Goal: Check status: Check status

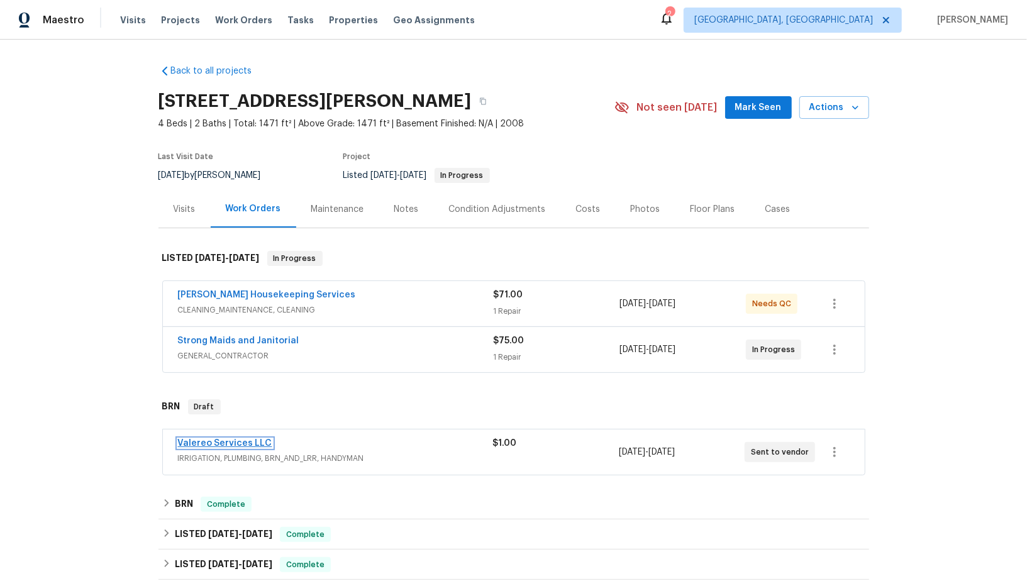
click at [236, 439] on link "Valereo Services LLC" at bounding box center [225, 443] width 94 height 9
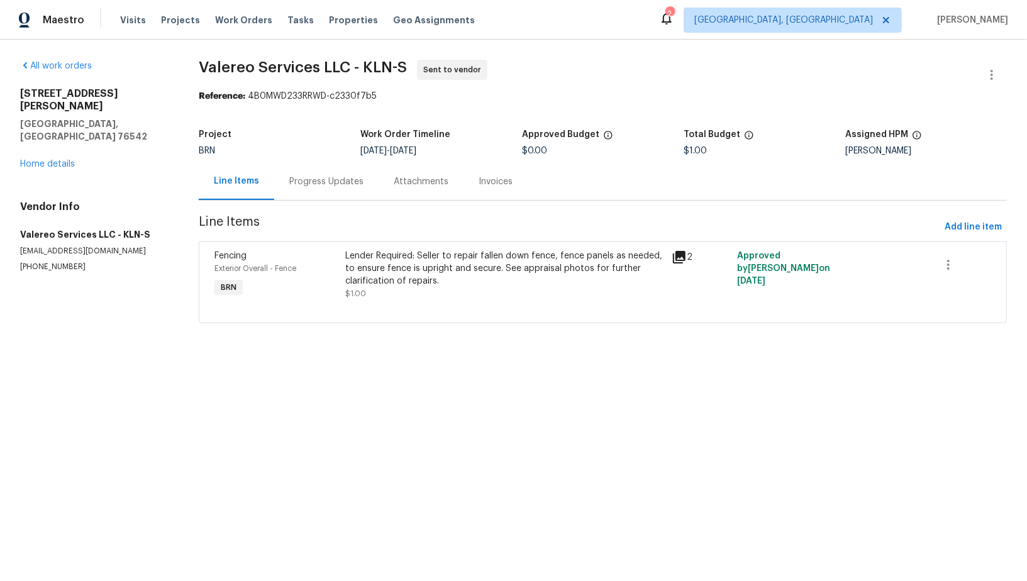
click at [329, 191] on div "Progress Updates" at bounding box center [326, 181] width 104 height 37
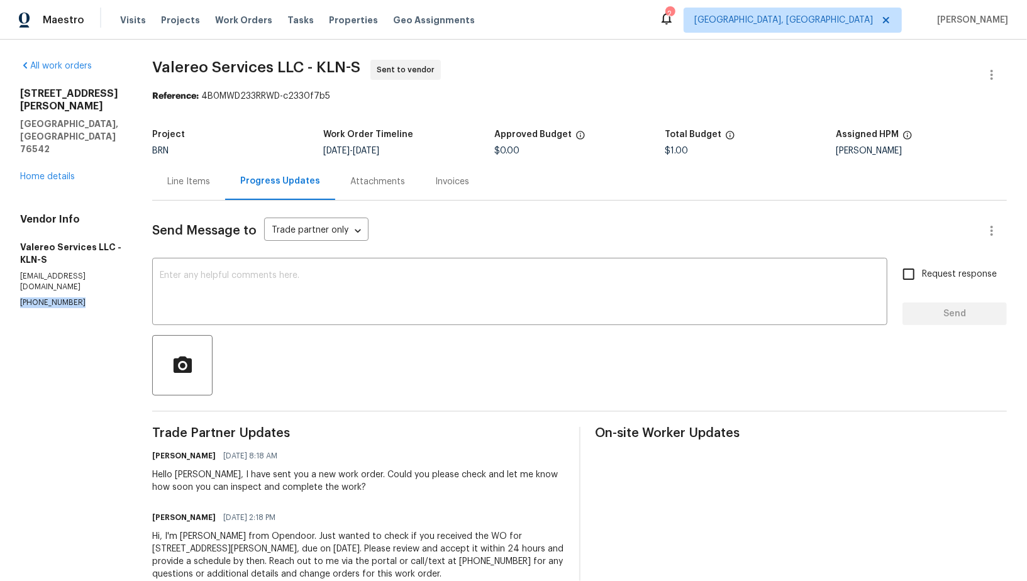
drag, startPoint x: 75, startPoint y: 249, endPoint x: 14, endPoint y: 253, distance: 60.5
click at [14, 253] on div "All work orders [STREET_ADDRESS][PERSON_NAME][PERSON_NAME] Home details Vendor …" at bounding box center [513, 328] width 1027 height 576
copy p "[PHONE_NUMBER]"
click at [814, 173] on div "Line Items Progress Updates Attachments Invoices" at bounding box center [579, 182] width 855 height 38
click at [179, 196] on div "Line Items" at bounding box center [188, 181] width 73 height 37
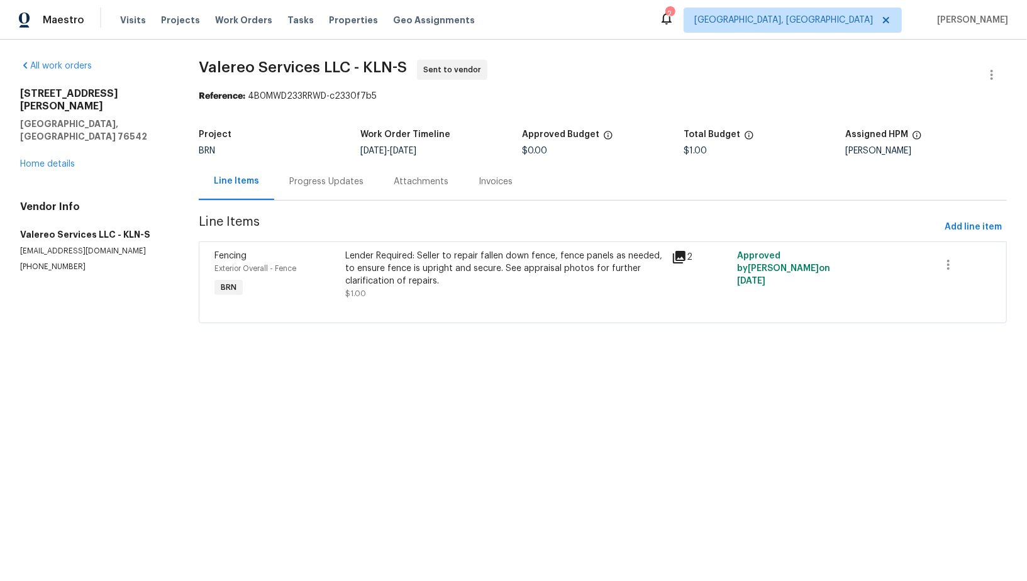
click at [326, 187] on div "Progress Updates" at bounding box center [326, 181] width 74 height 13
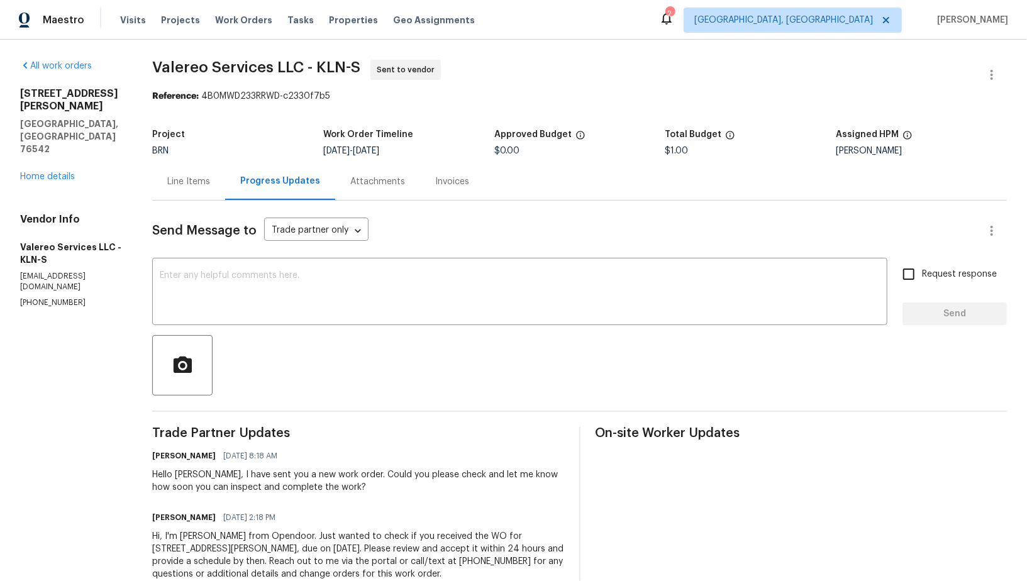
click at [210, 181] on div "Line Items" at bounding box center [188, 181] width 43 height 13
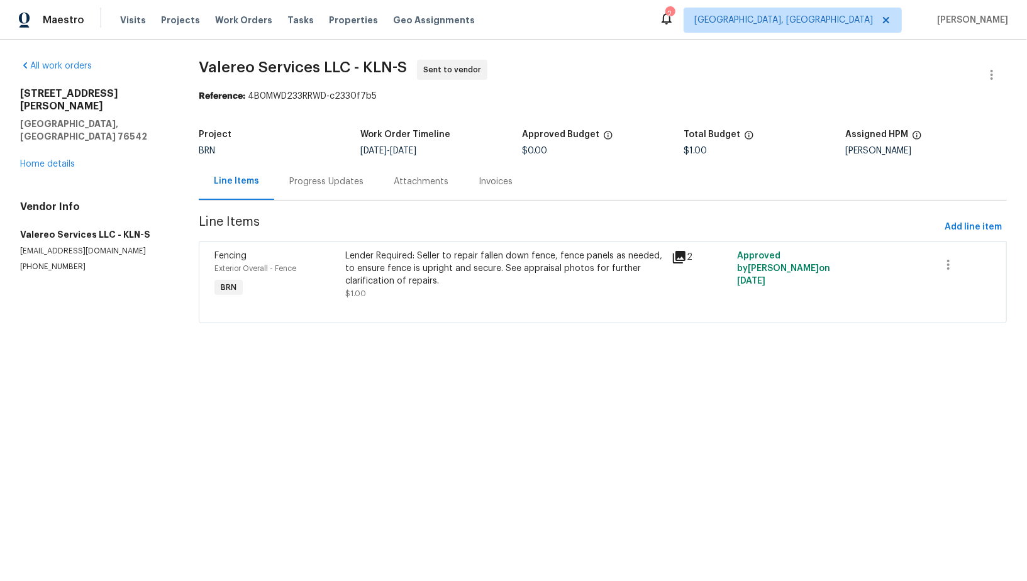
click at [467, 273] on div "Lender Required: Seller to repair fallen down fence, fence panels as needed, to…" at bounding box center [505, 269] width 320 height 38
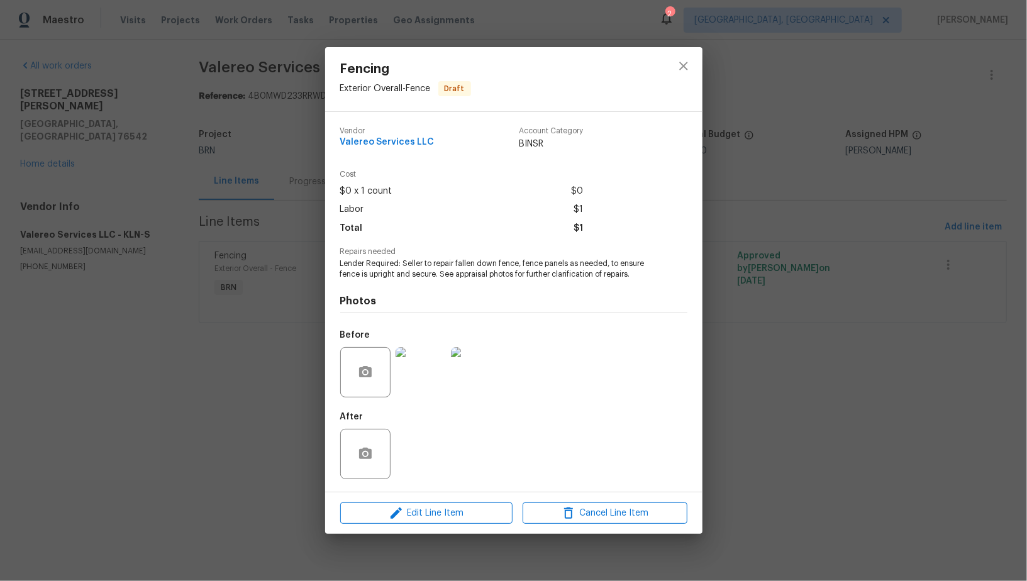
click at [421, 372] on img at bounding box center [421, 372] width 50 height 50
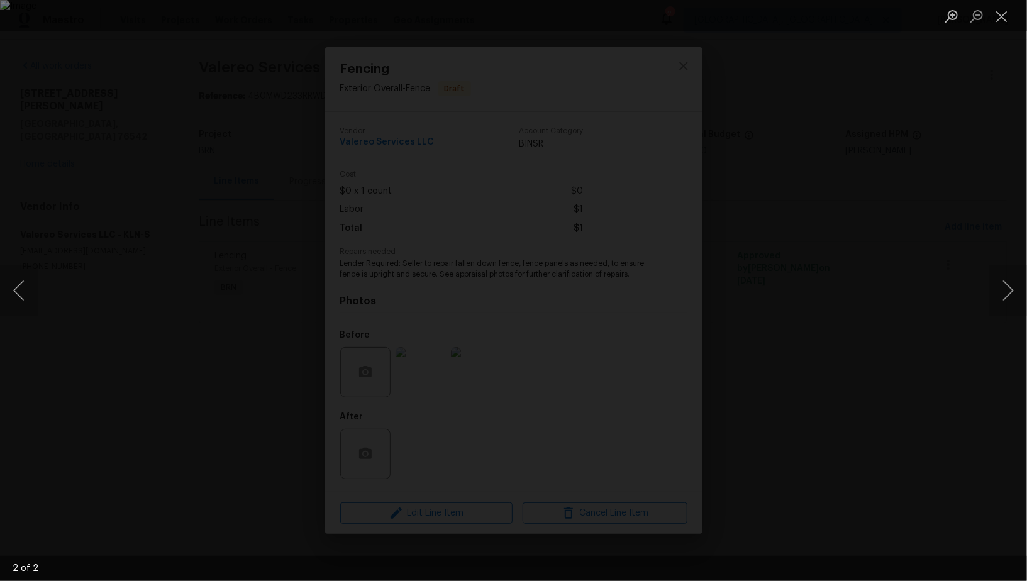
click at [813, 404] on div "Lightbox" at bounding box center [513, 290] width 1027 height 581
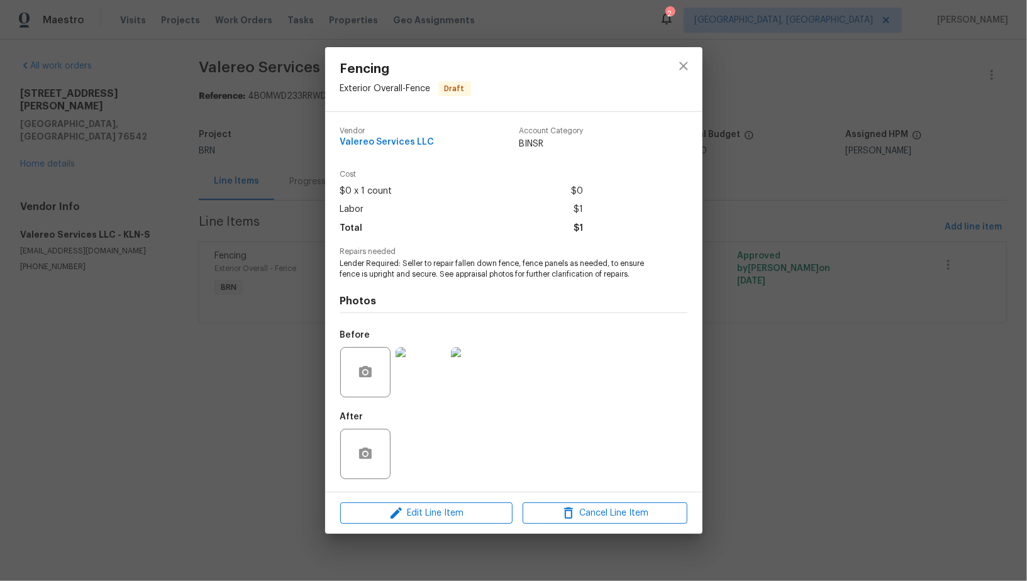
click at [697, 370] on div "Vendor Valereo Services LLC Account Category BINSR Cost $0 x 1 count $0 Labor $…" at bounding box center [513, 302] width 377 height 380
click at [779, 333] on div "Fencing Exterior Overall - Fence Draft Vendor Valereo Services LLC Account Cate…" at bounding box center [513, 290] width 1027 height 581
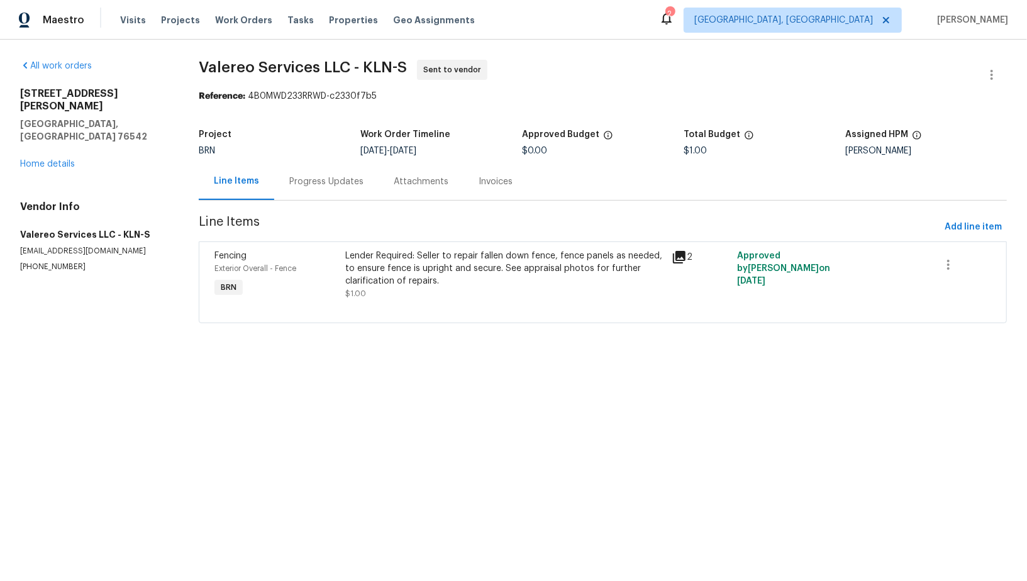
click at [316, 186] on div "Progress Updates" at bounding box center [326, 181] width 74 height 13
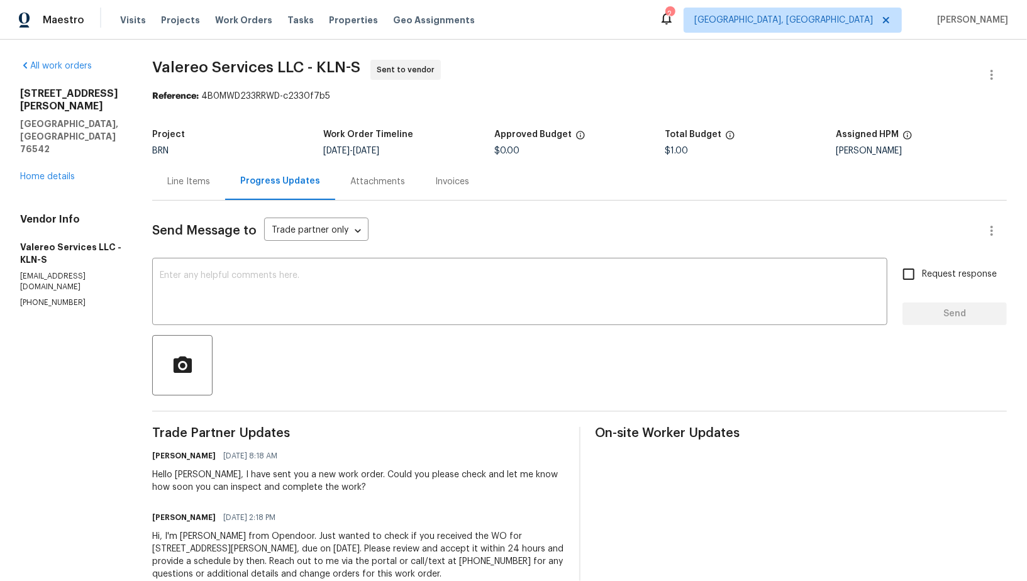
click at [201, 197] on div "Line Items" at bounding box center [188, 181] width 73 height 37
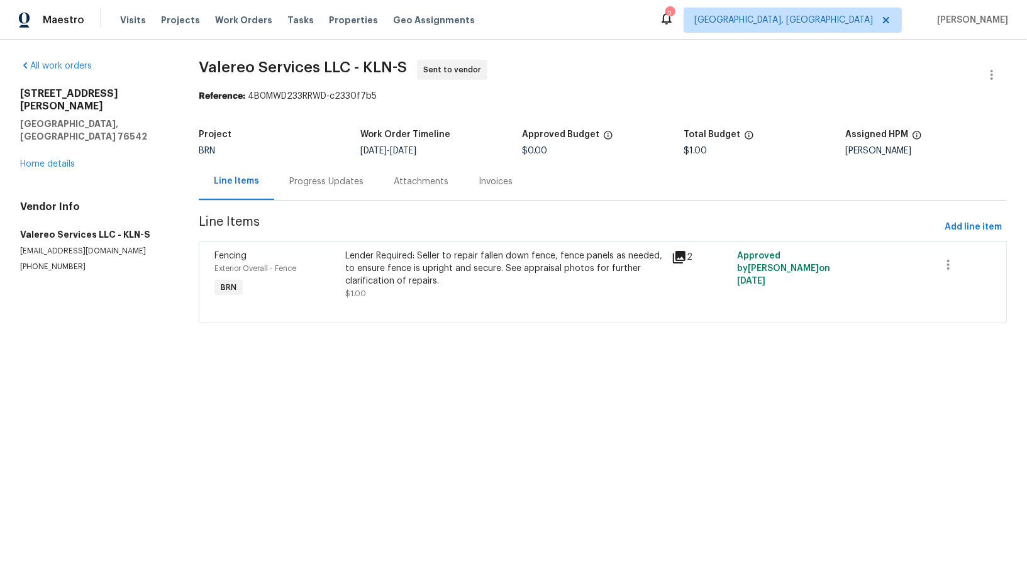
click at [335, 263] on div "Exterior Overall - Fence" at bounding box center [275, 268] width 123 height 13
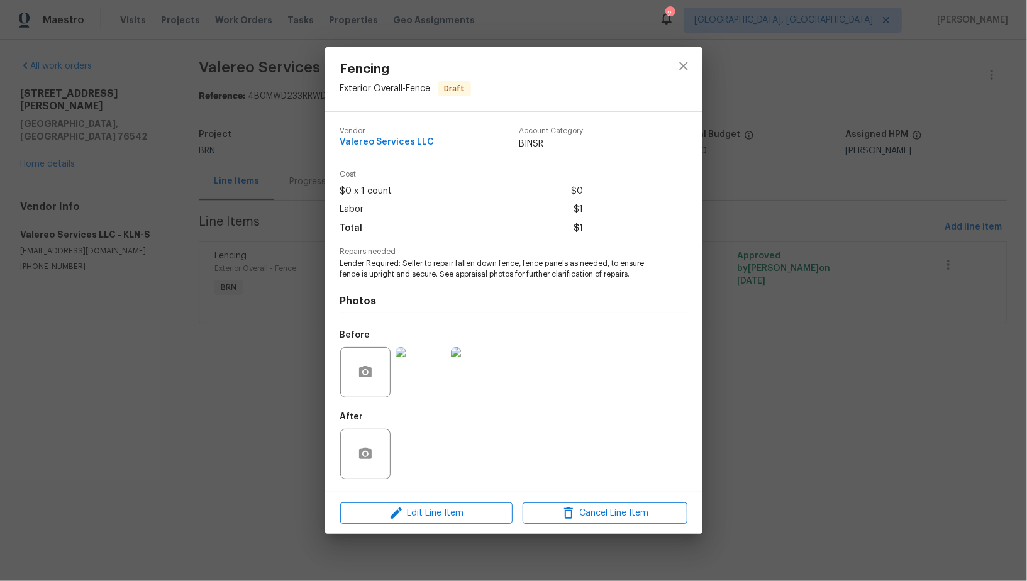
click at [429, 408] on div "After" at bounding box center [513, 446] width 347 height 82
click at [421, 389] on img at bounding box center [421, 372] width 50 height 50
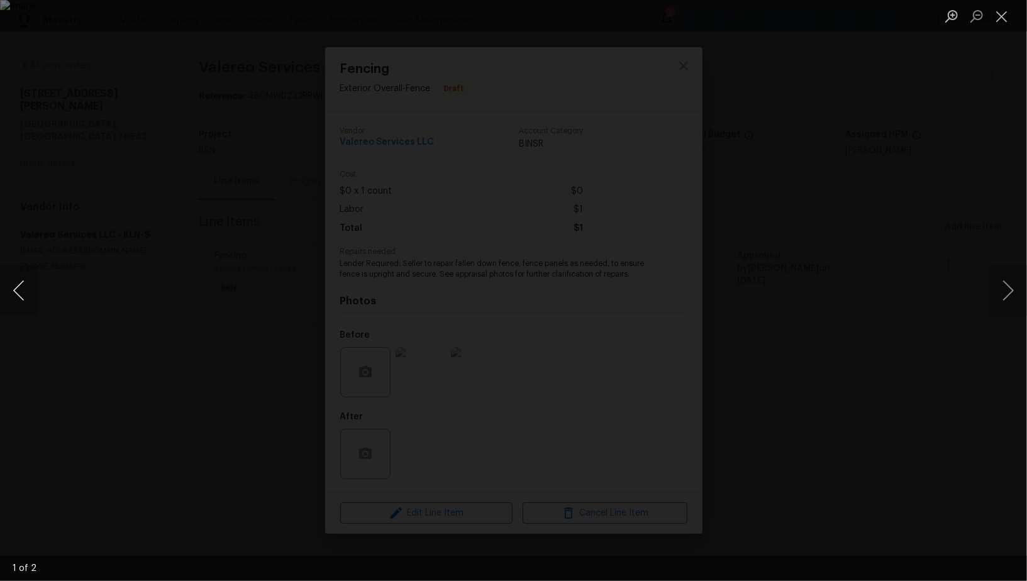
click at [22, 295] on button "Previous image" at bounding box center [19, 290] width 38 height 50
click at [167, 269] on div "Lightbox" at bounding box center [513, 290] width 1027 height 581
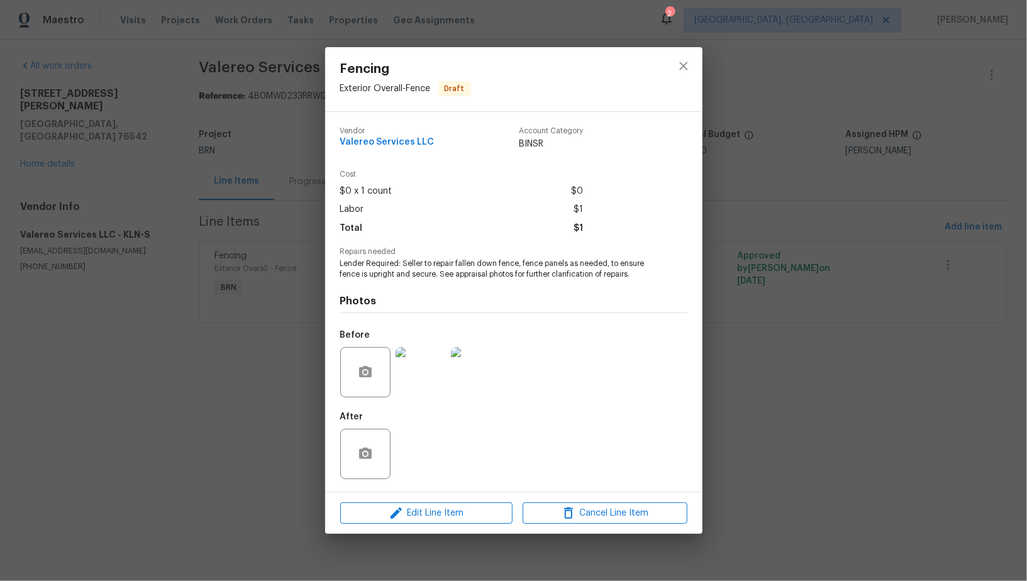
click at [167, 269] on div "Fencing Exterior Overall - Fence Draft Vendor Valereo Services LLC Account Cate…" at bounding box center [513, 290] width 1027 height 581
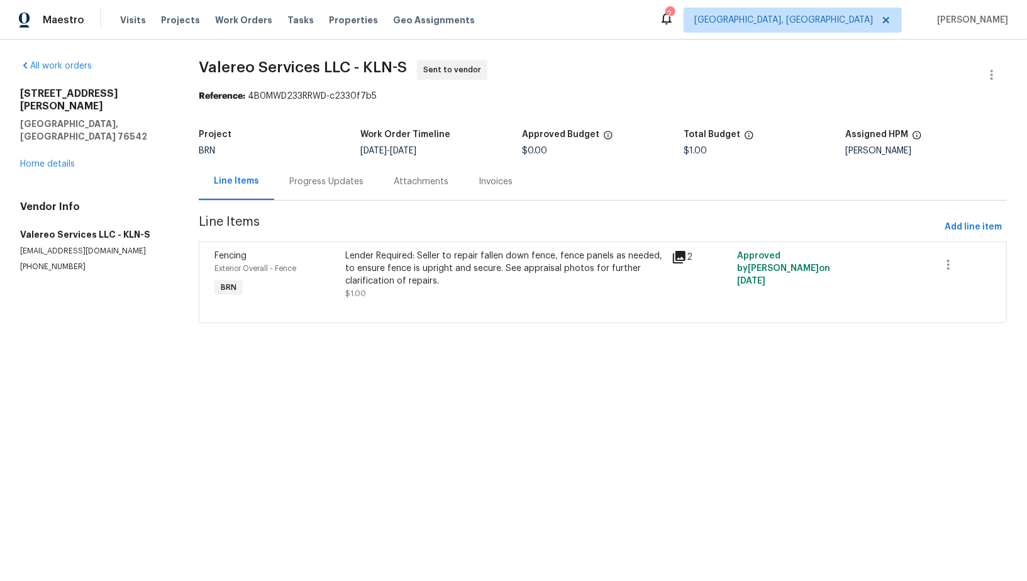
click at [359, 188] on div "Progress Updates" at bounding box center [326, 181] width 104 height 37
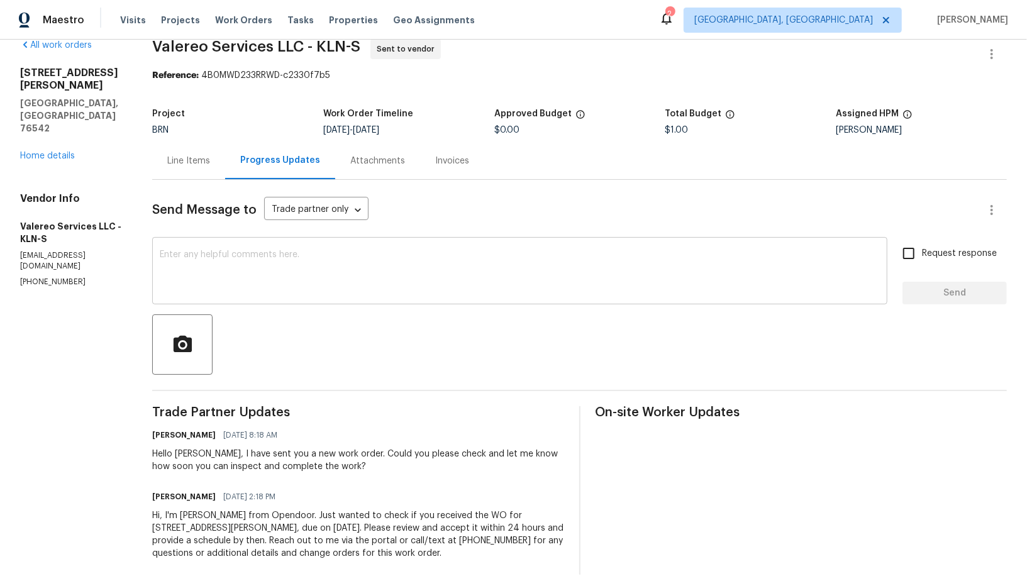
scroll to position [34, 0]
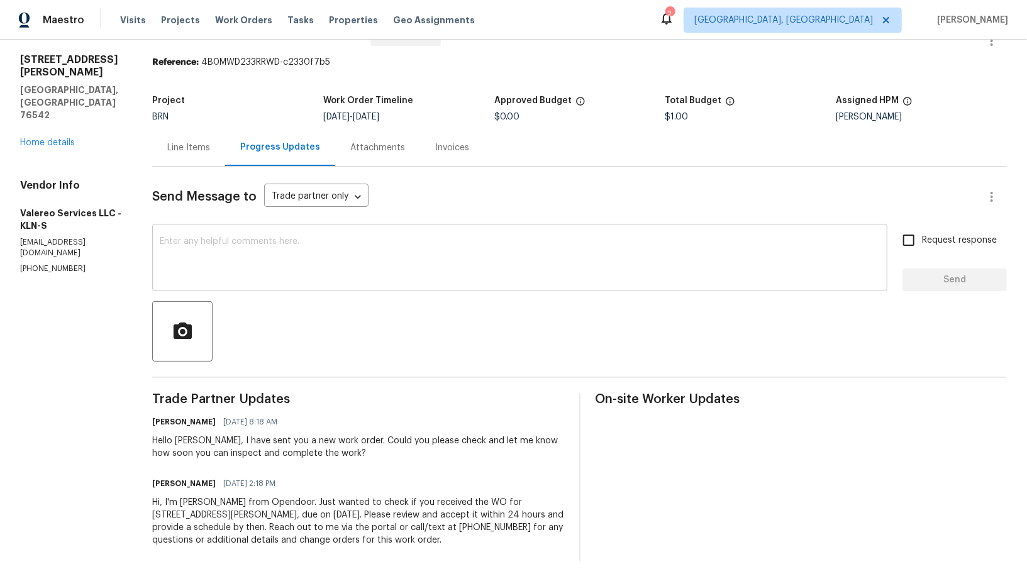
click at [336, 273] on textarea at bounding box center [520, 259] width 720 height 44
click at [343, 318] on div at bounding box center [579, 331] width 855 height 60
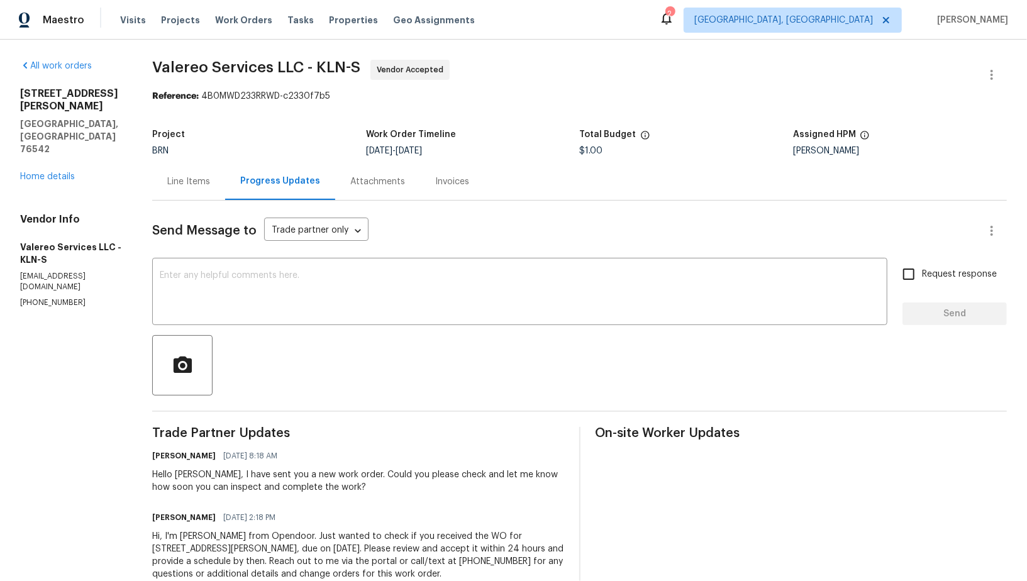
click at [203, 178] on div "Line Items" at bounding box center [188, 181] width 43 height 13
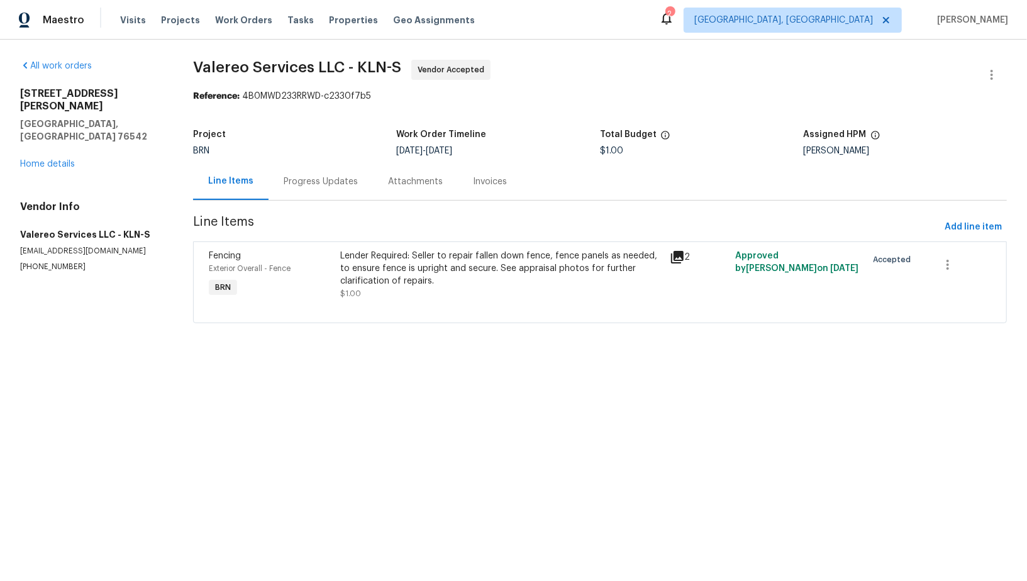
click at [367, 269] on div "Lender Required: Seller to repair fallen down fence, fence panels as needed, to…" at bounding box center [500, 269] width 321 height 38
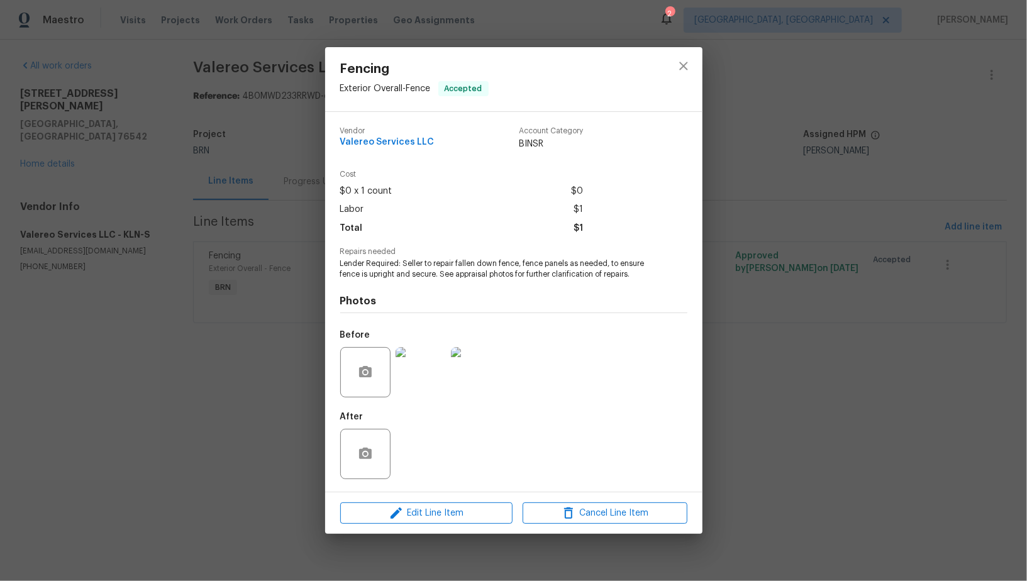
click at [262, 357] on div "Fencing Exterior Overall - Fence Accepted Vendor Valereo Services LLC Account C…" at bounding box center [513, 290] width 1027 height 581
